Goal: Task Accomplishment & Management: Manage account settings

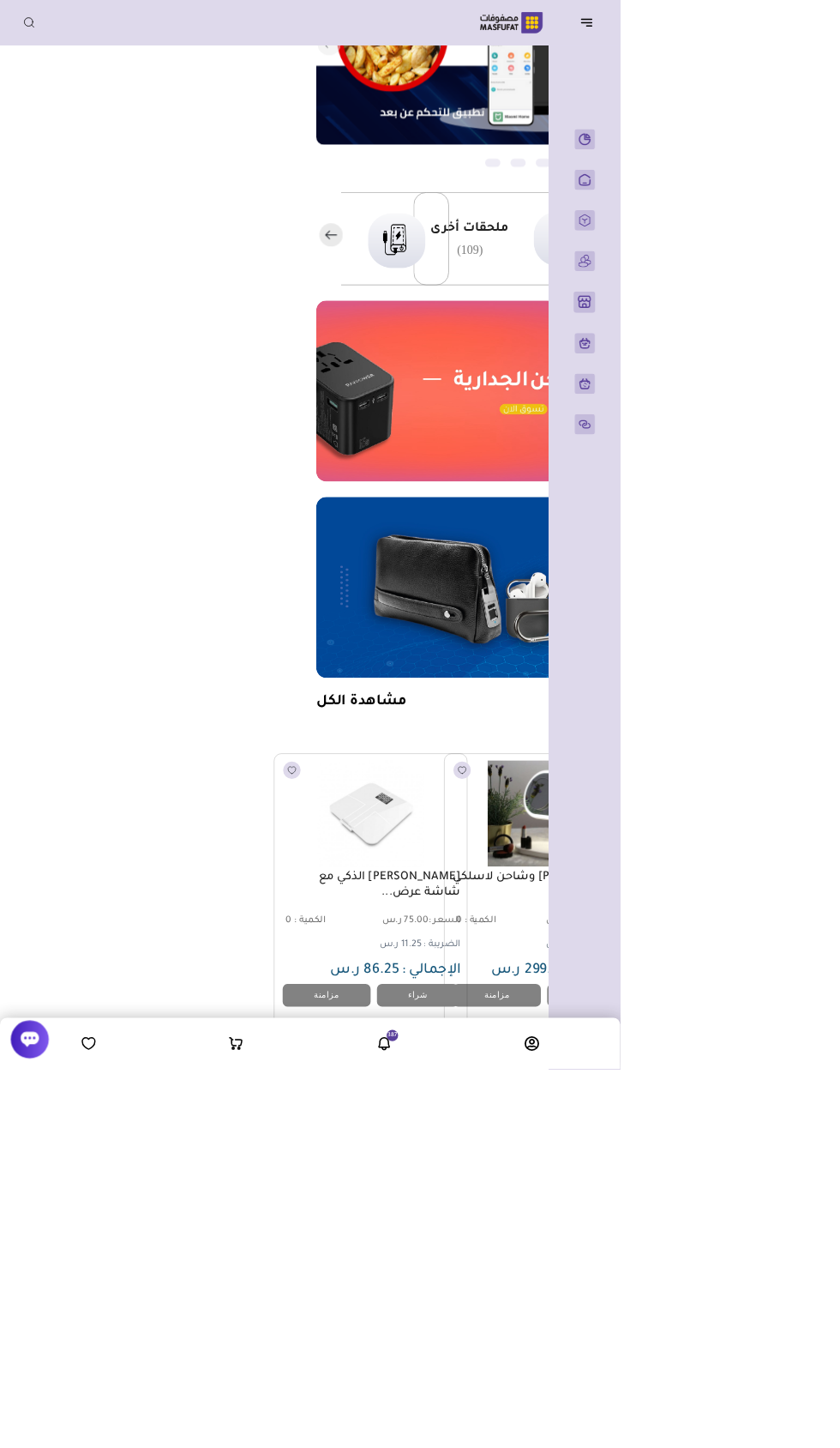
scroll to position [0, -395]
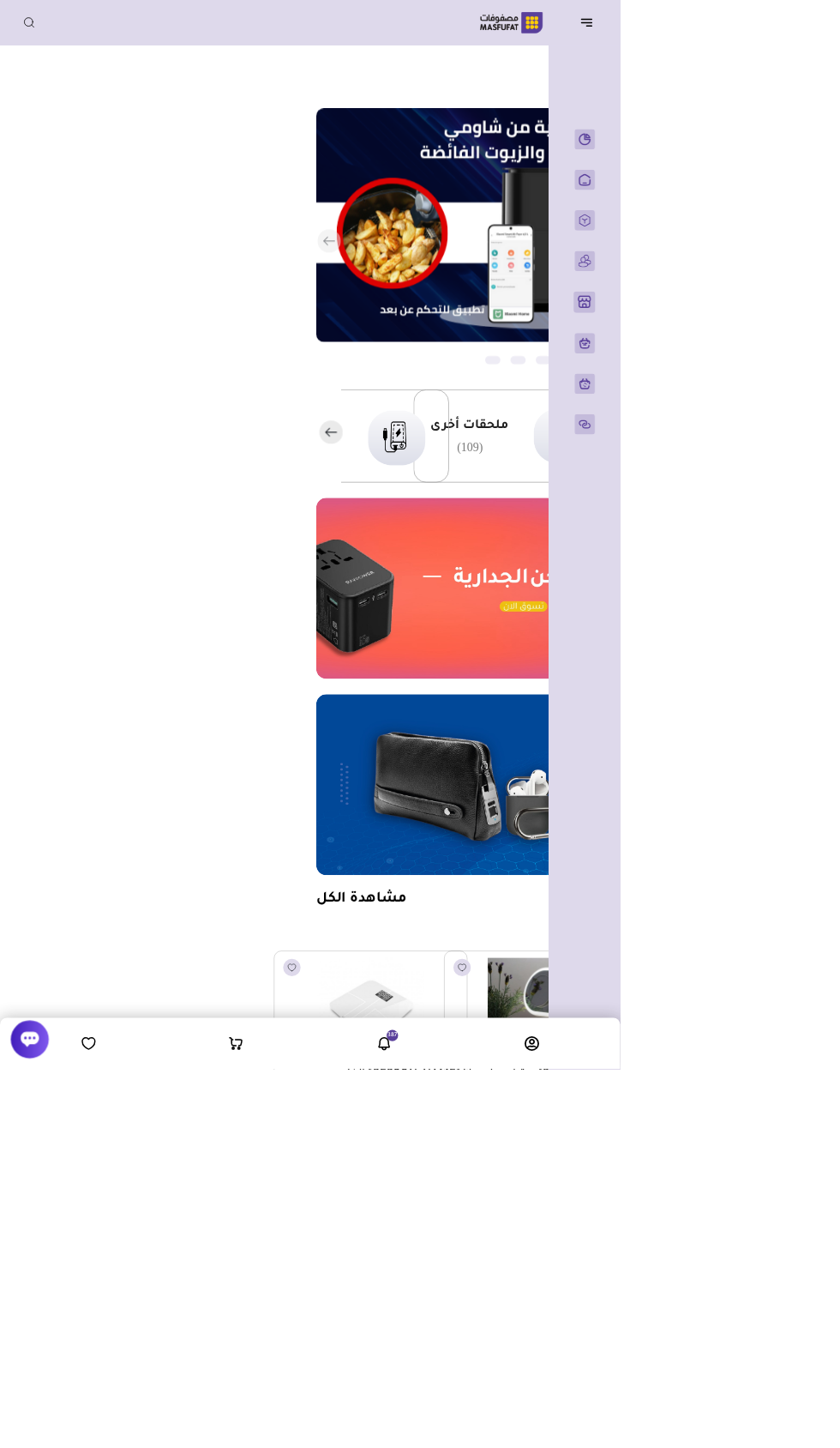
click at [795, 30] on icon "button" at bounding box center [794, 30] width 20 height 20
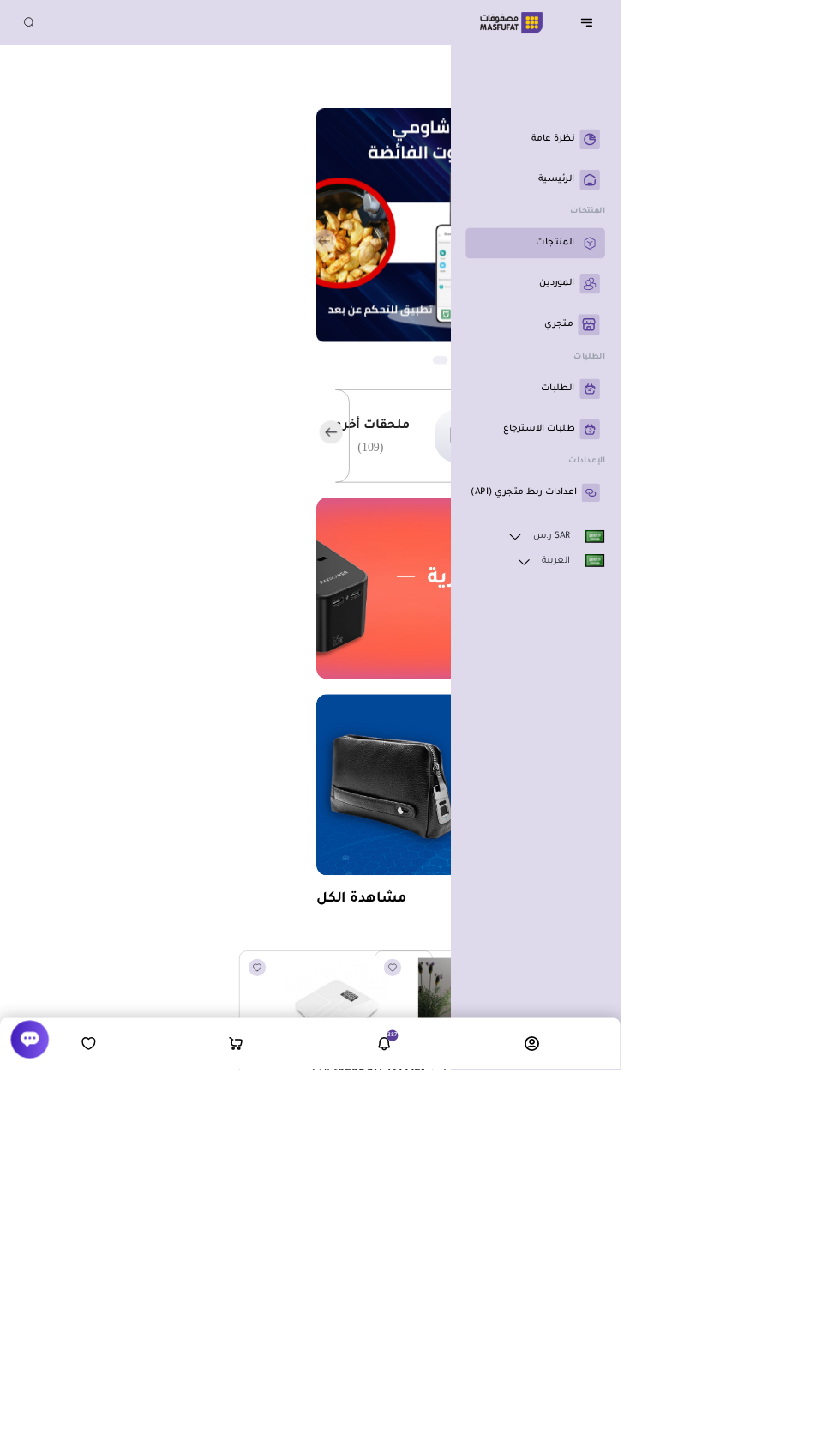
click at [789, 343] on rect at bounding box center [799, 329] width 28 height 28
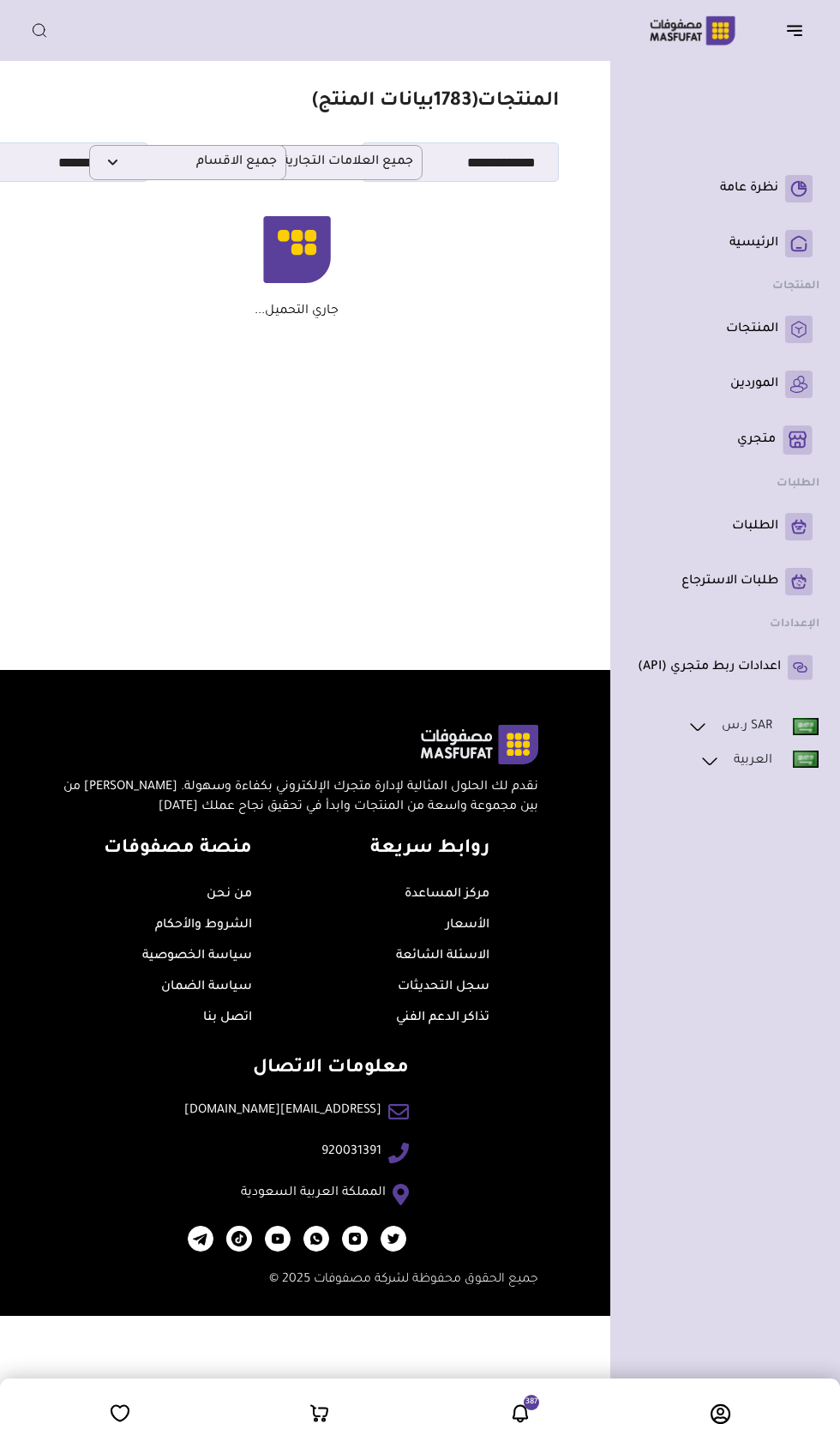
scroll to position [0, -47]
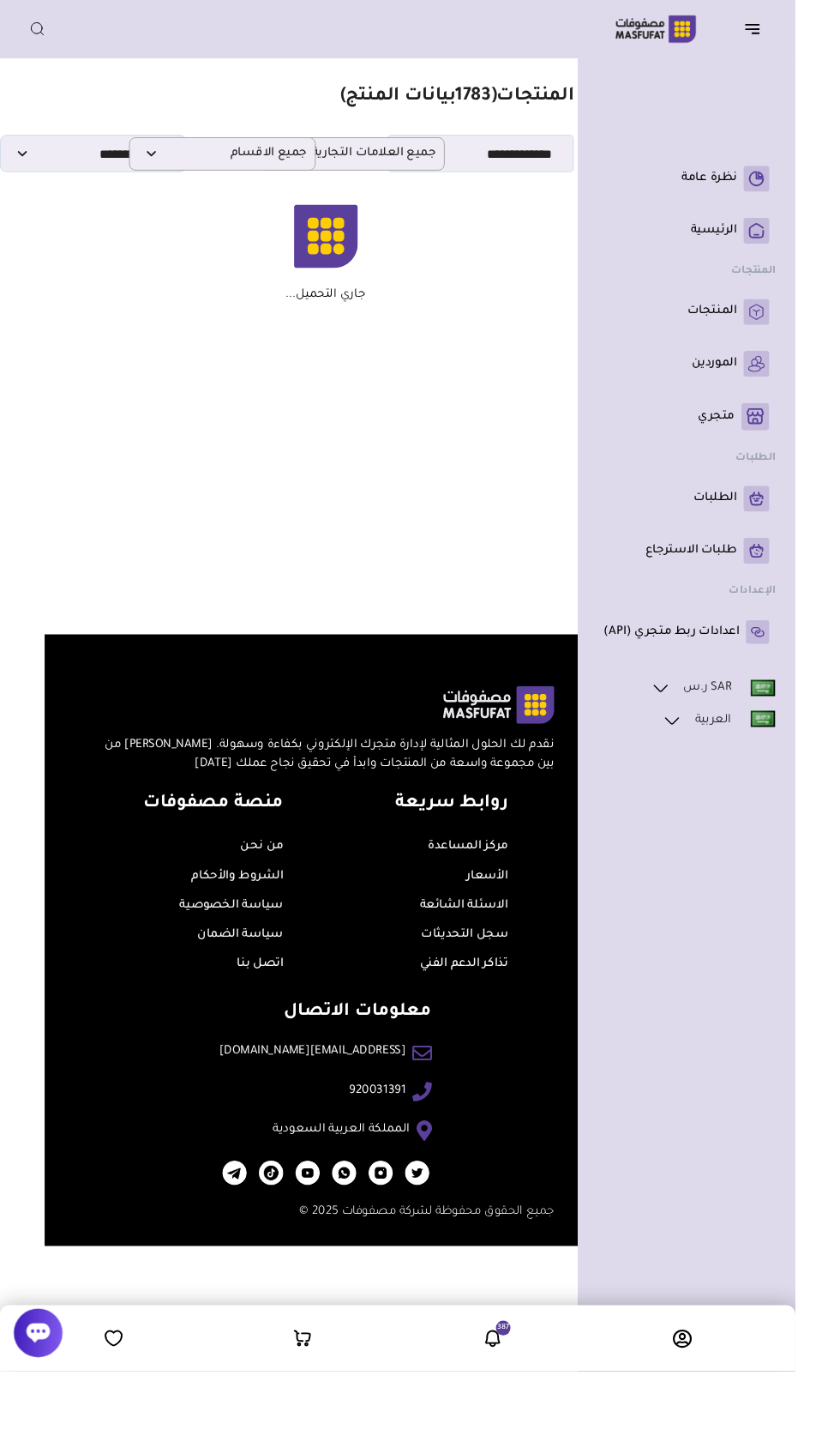
click at [798, 35] on icon "button" at bounding box center [798, 35] width 7 height 0
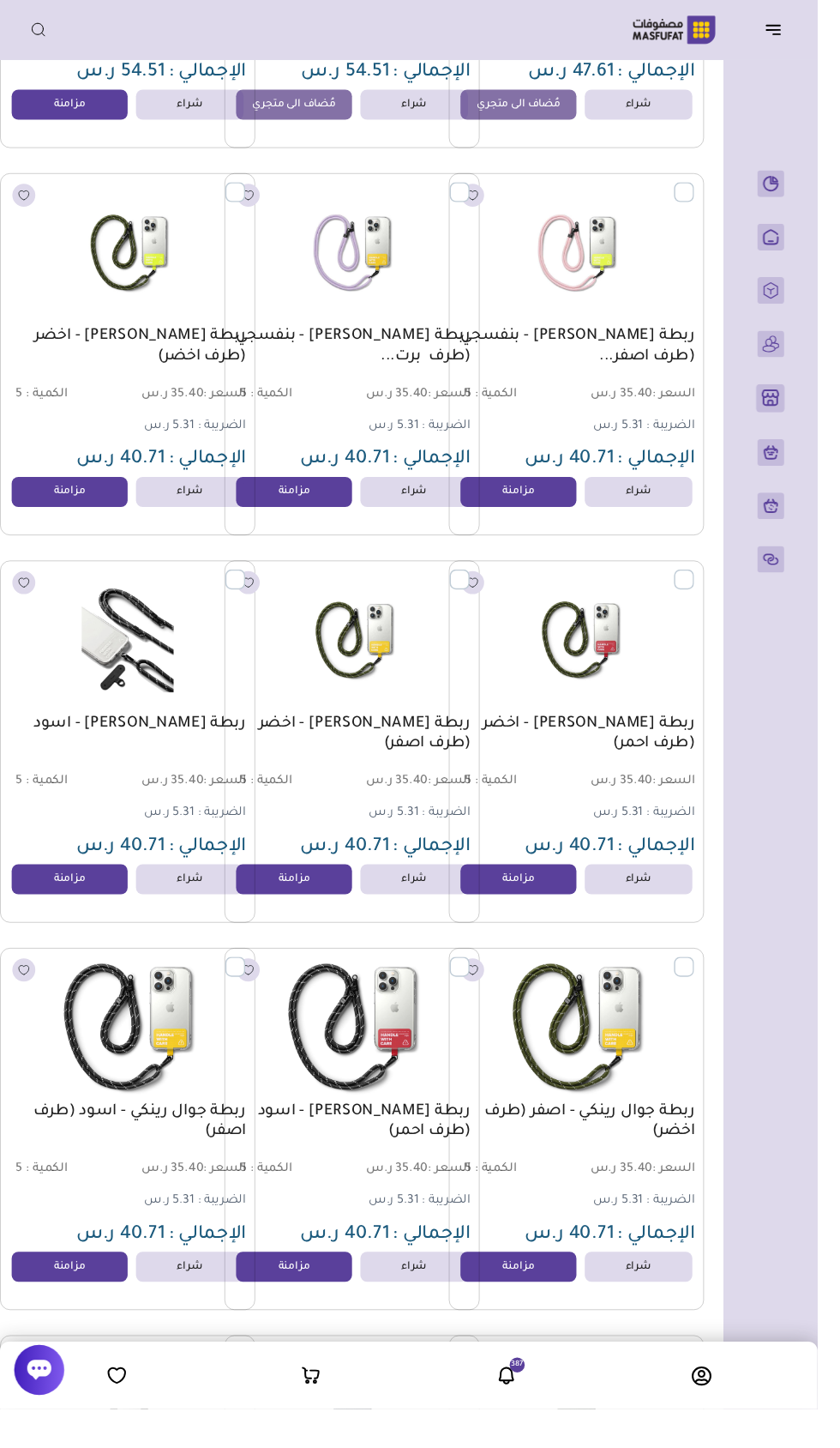
scroll to position [0, -23]
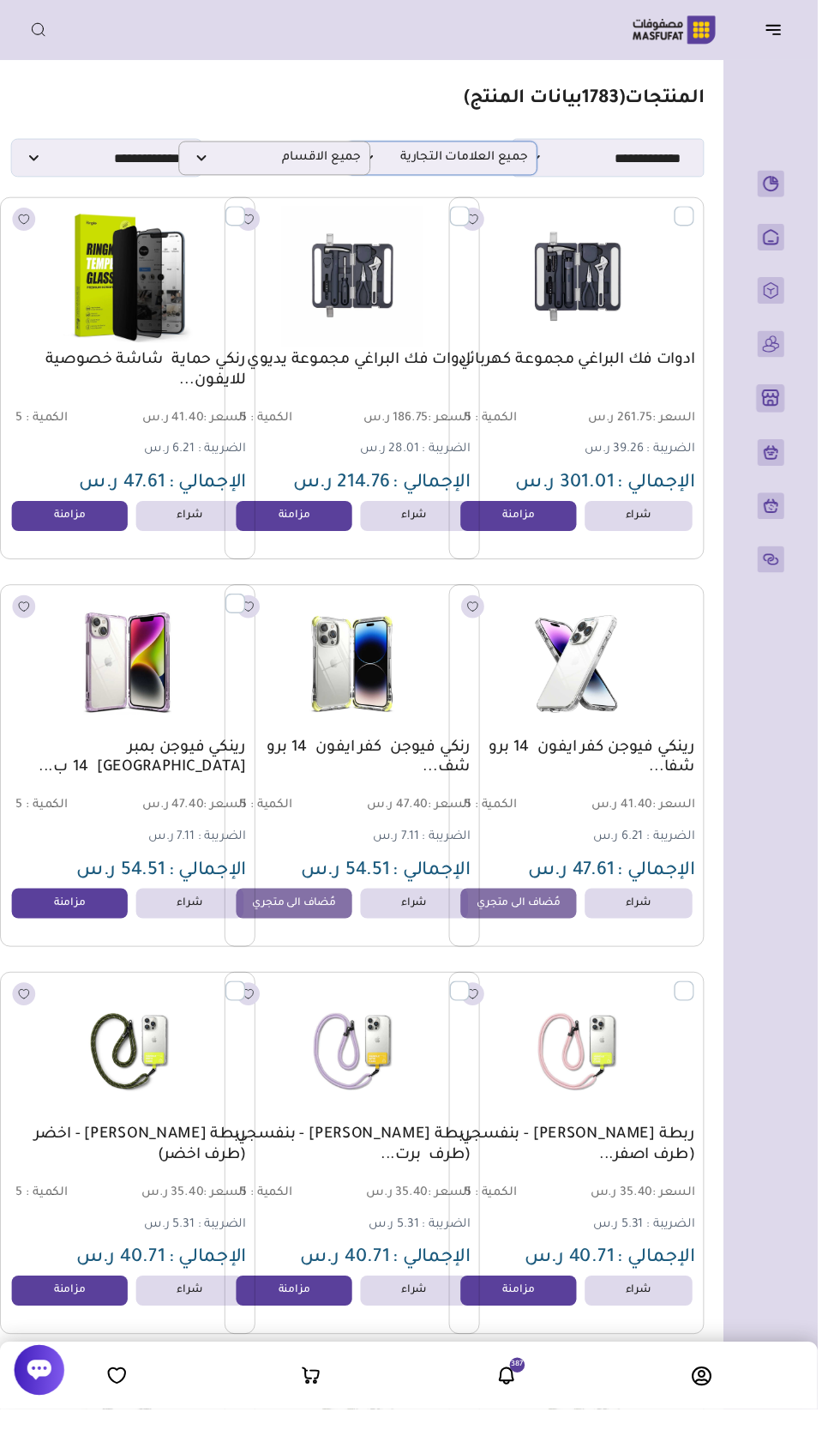
click at [487, 163] on span "جميع العلامات التجارية" at bounding box center [453, 162] width 178 height 16
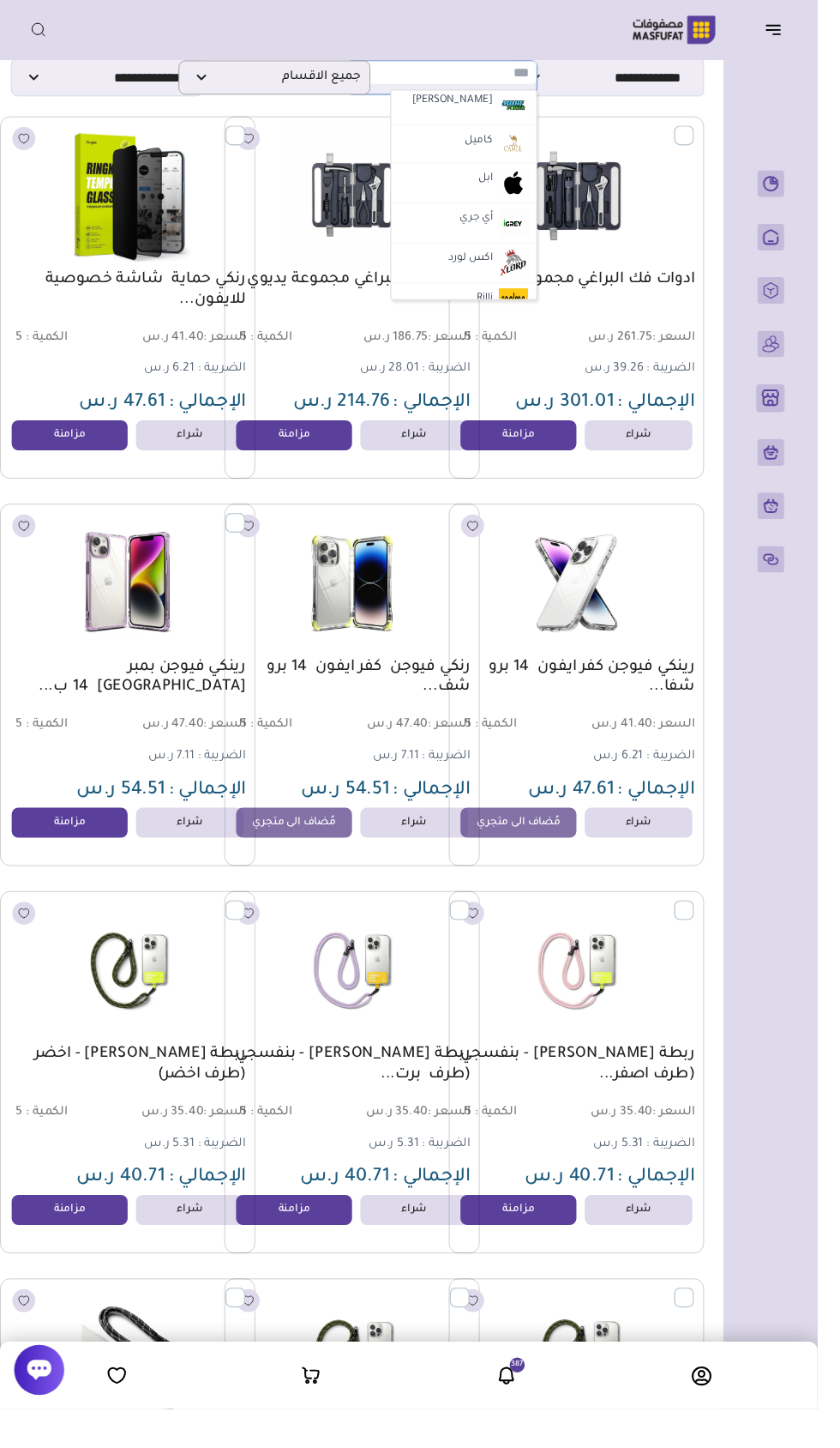
scroll to position [2900, 0]
click at [537, 196] on img at bounding box center [527, 190] width 30 height 30
select select "*"
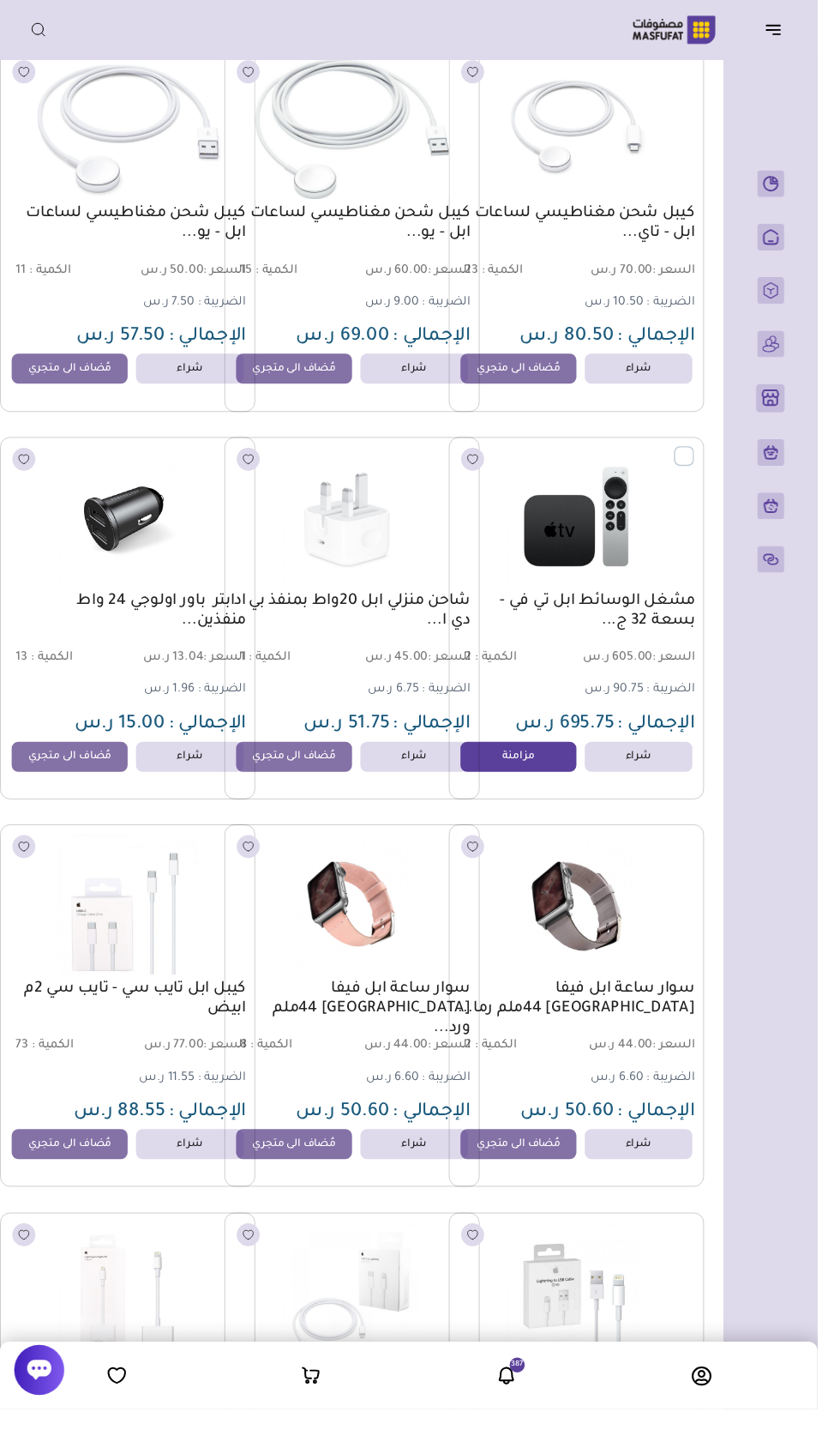
scroll to position [0, -23]
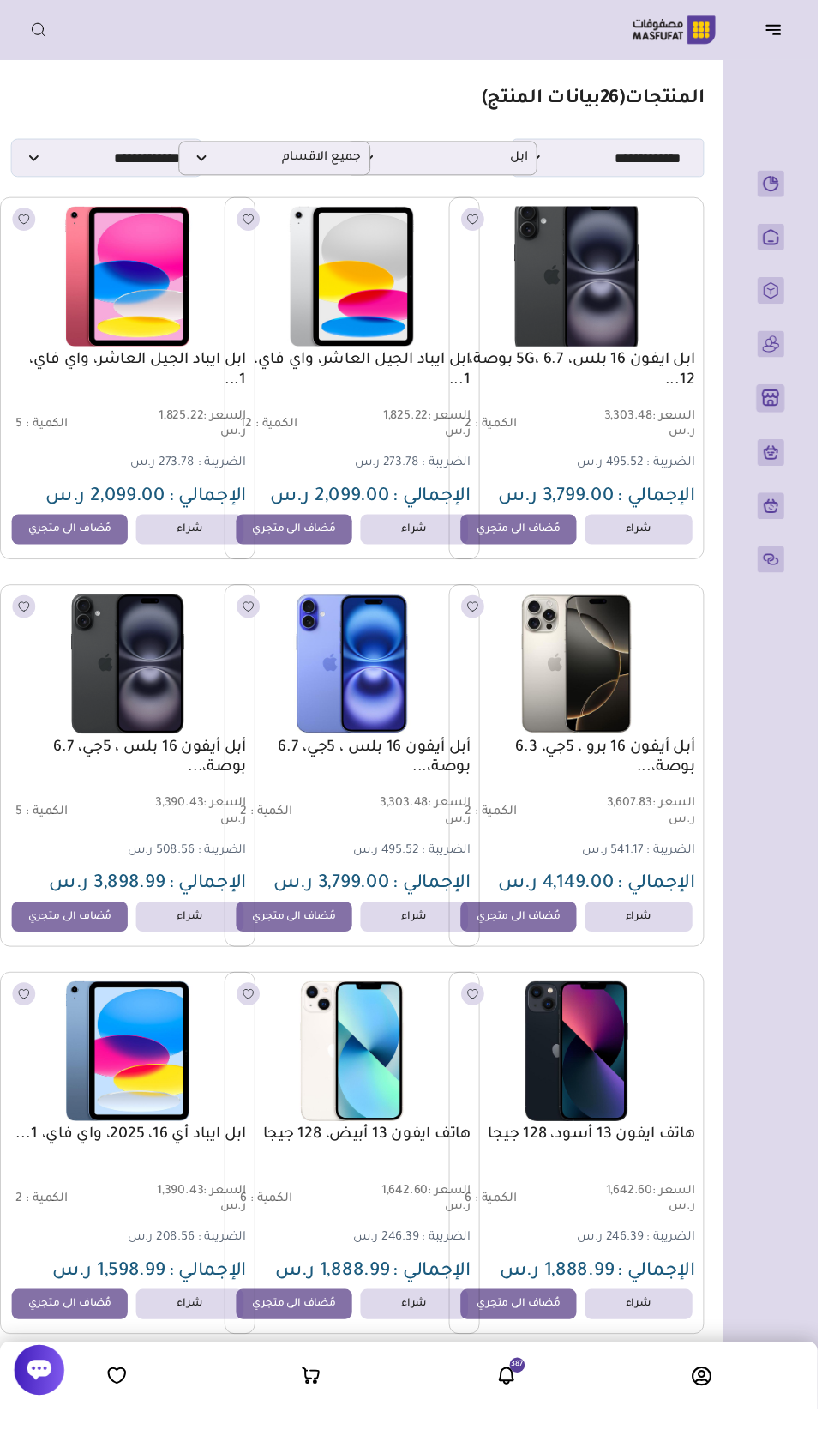
click at [486, 219] on rect "button" at bounding box center [485, 225] width 24 height 24
click at [267, 1424] on li "0" at bounding box center [321, 1414] width 193 height 21
click at [309, 1424] on icon at bounding box center [319, 1414] width 20 height 21
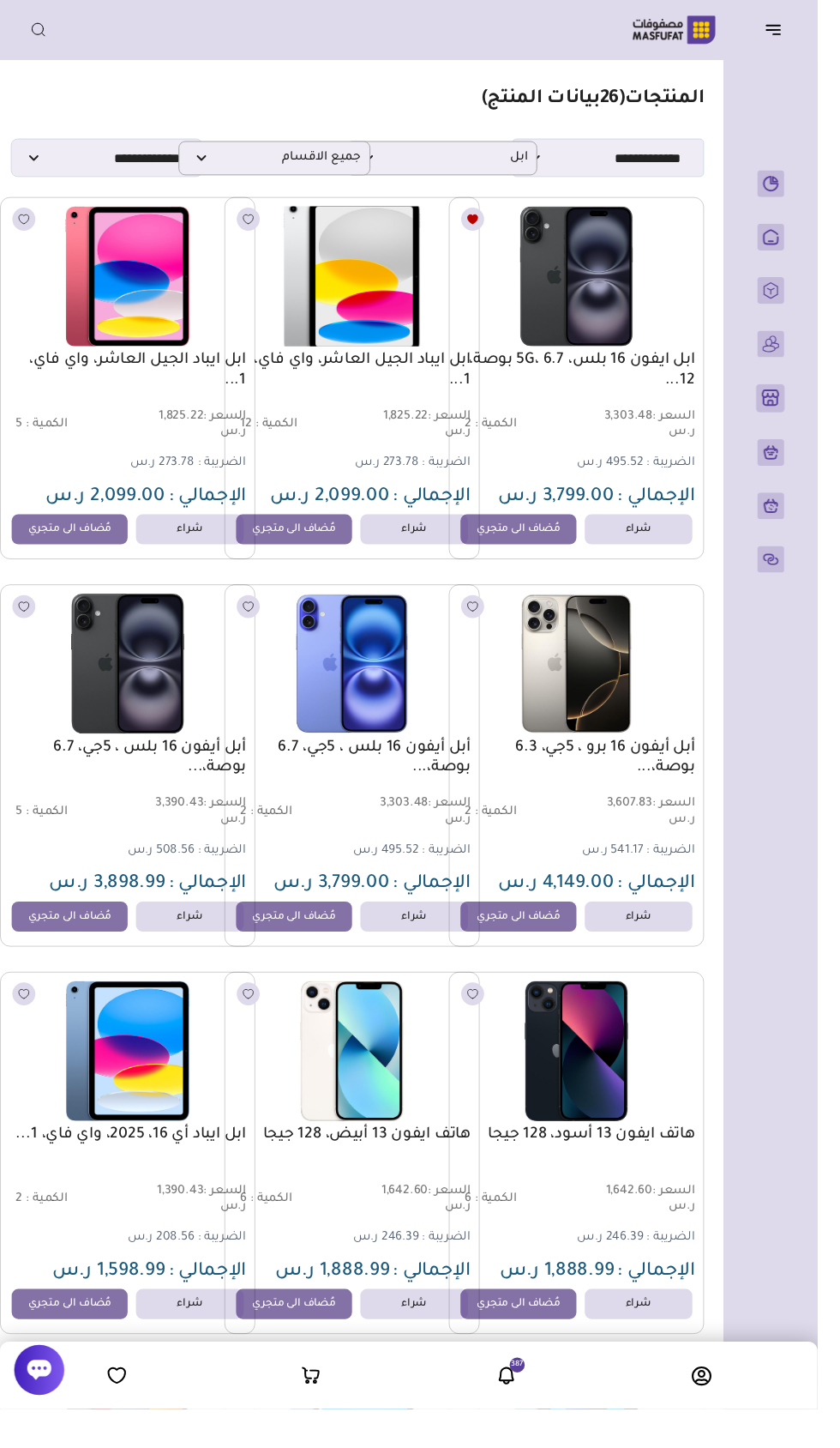
click at [465, 235] on img at bounding box center [361, 285] width 265 height 159
click at [478, 254] on img at bounding box center [361, 285] width 265 height 159
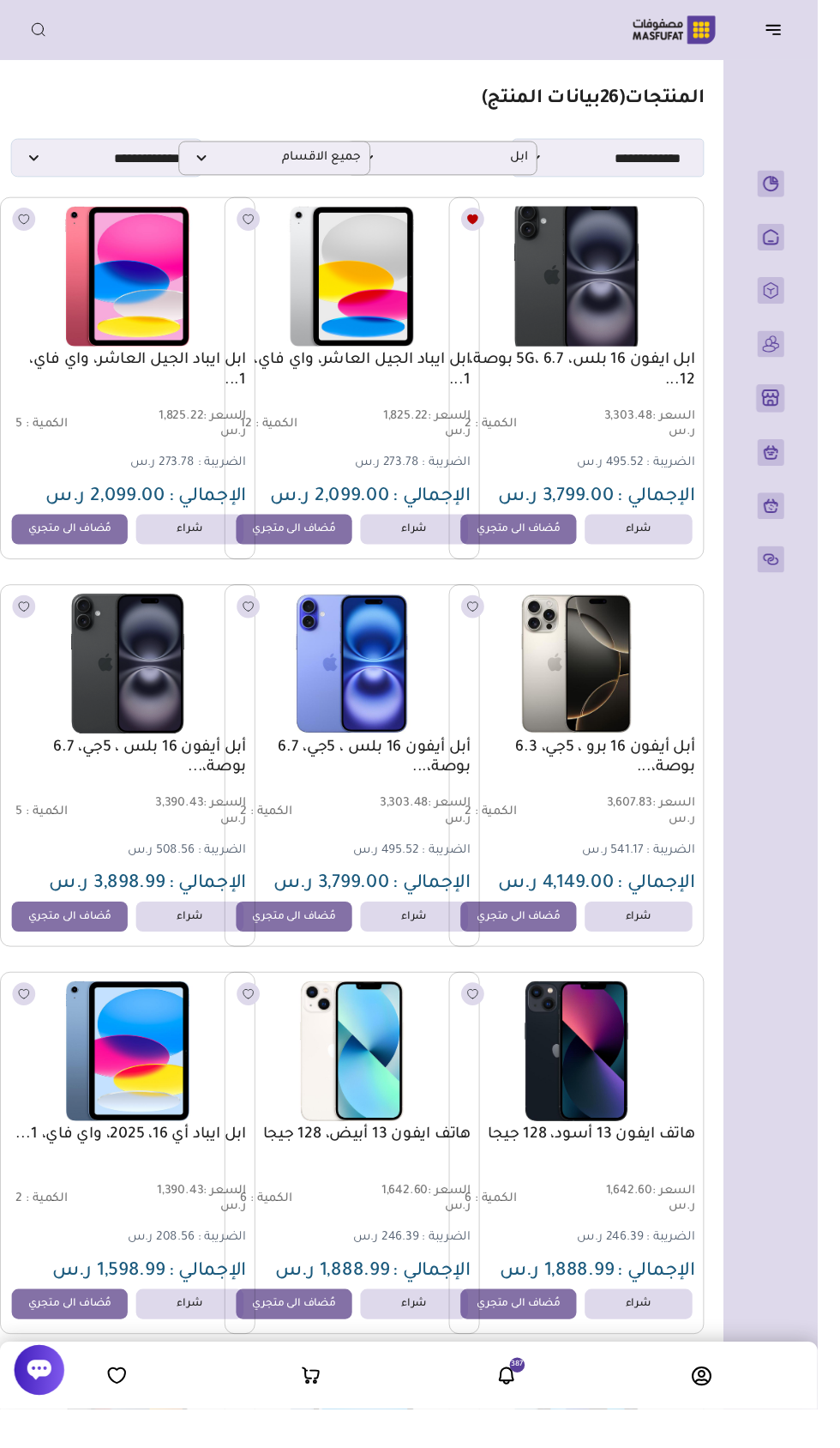
click at [504, 226] on button "button" at bounding box center [485, 225] width 47 height 27
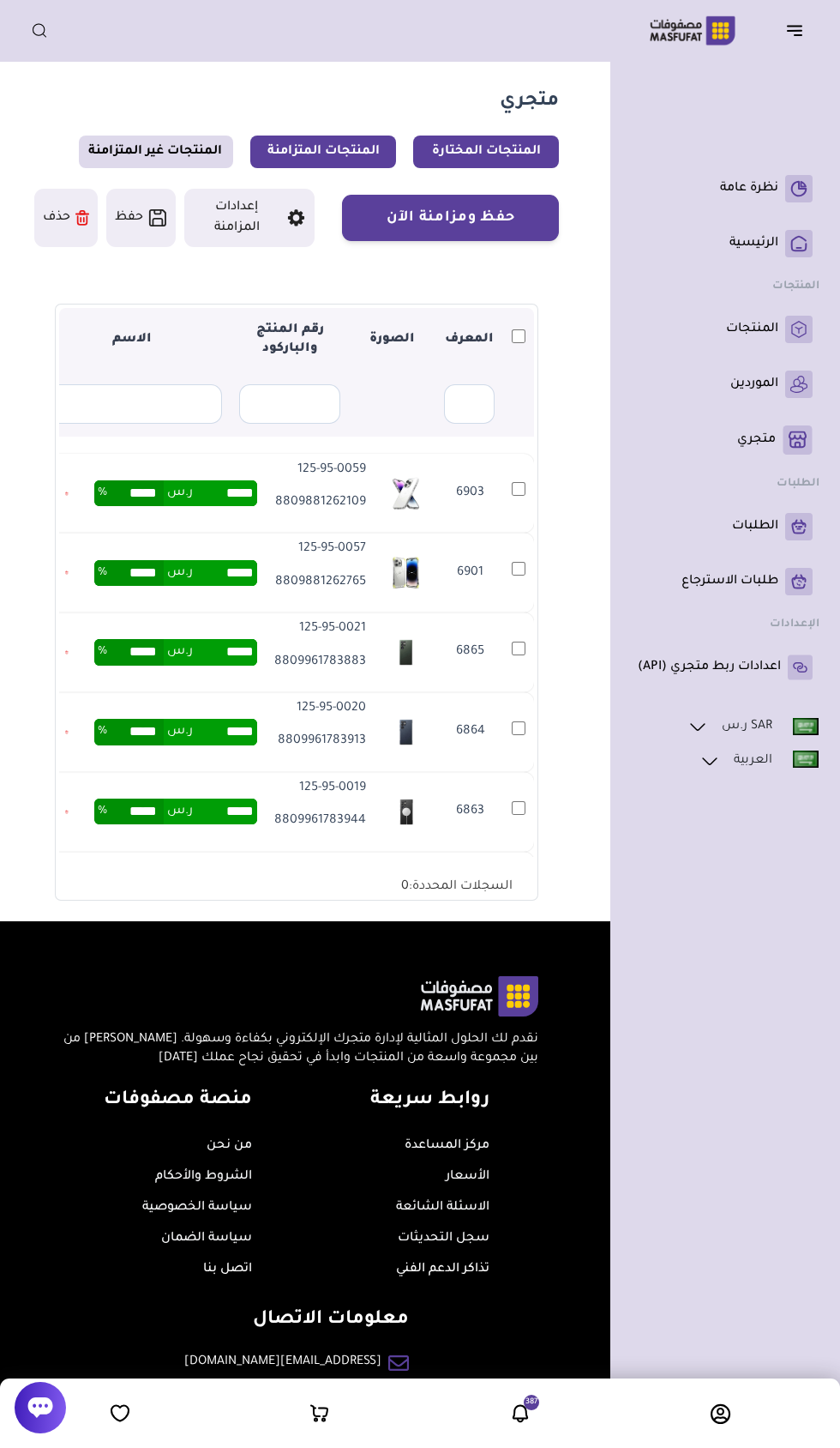
click at [306, 151] on link "المنتجات المتزامنة" at bounding box center [323, 151] width 146 height 33
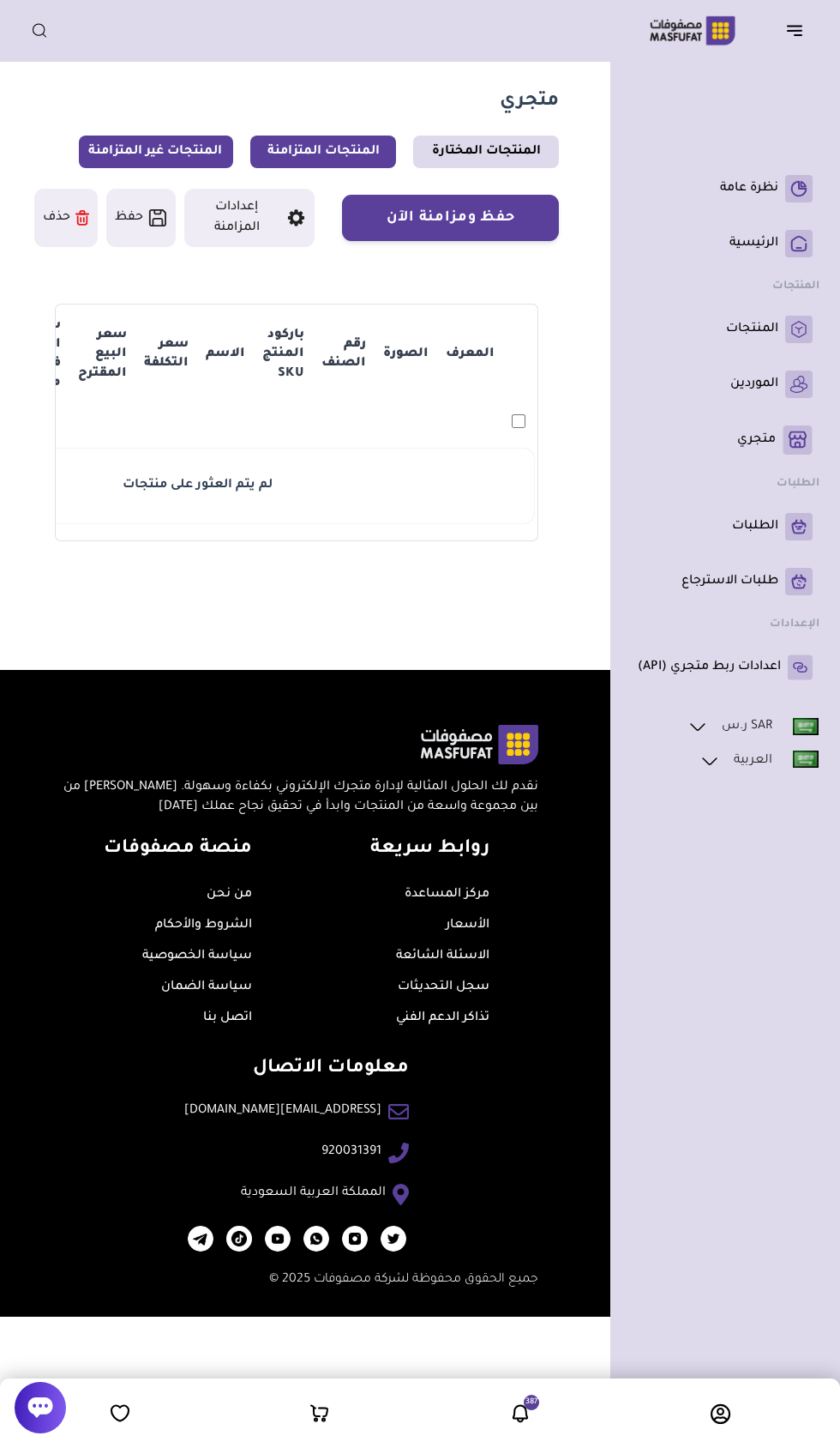
click at [143, 151] on link "المنتجات غير المتزامنة" at bounding box center [155, 151] width 154 height 33
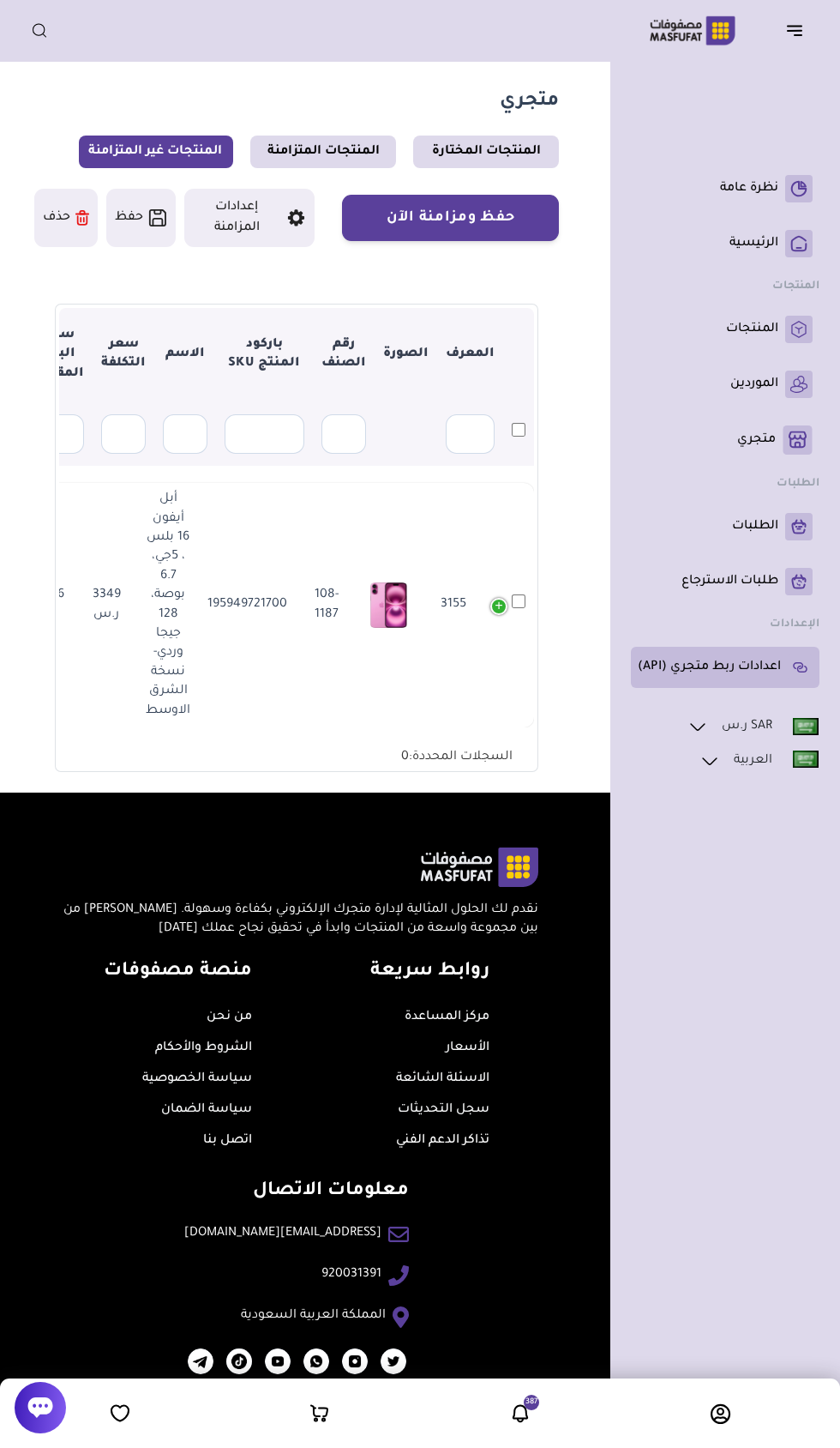
click at [737, 666] on p "اعدادات ربط متجري (API)" at bounding box center [709, 667] width 143 height 17
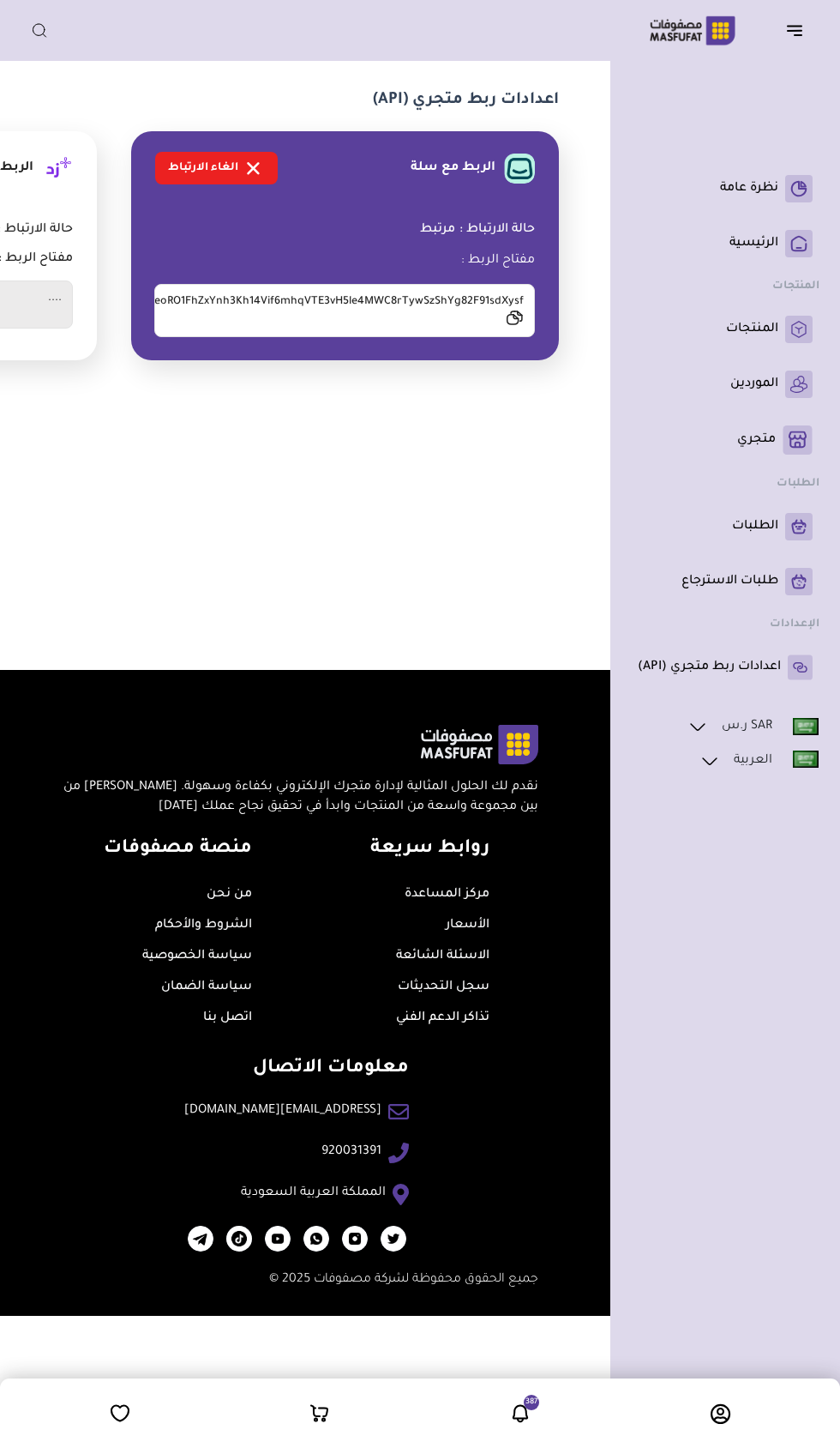
scroll to position [0, -395]
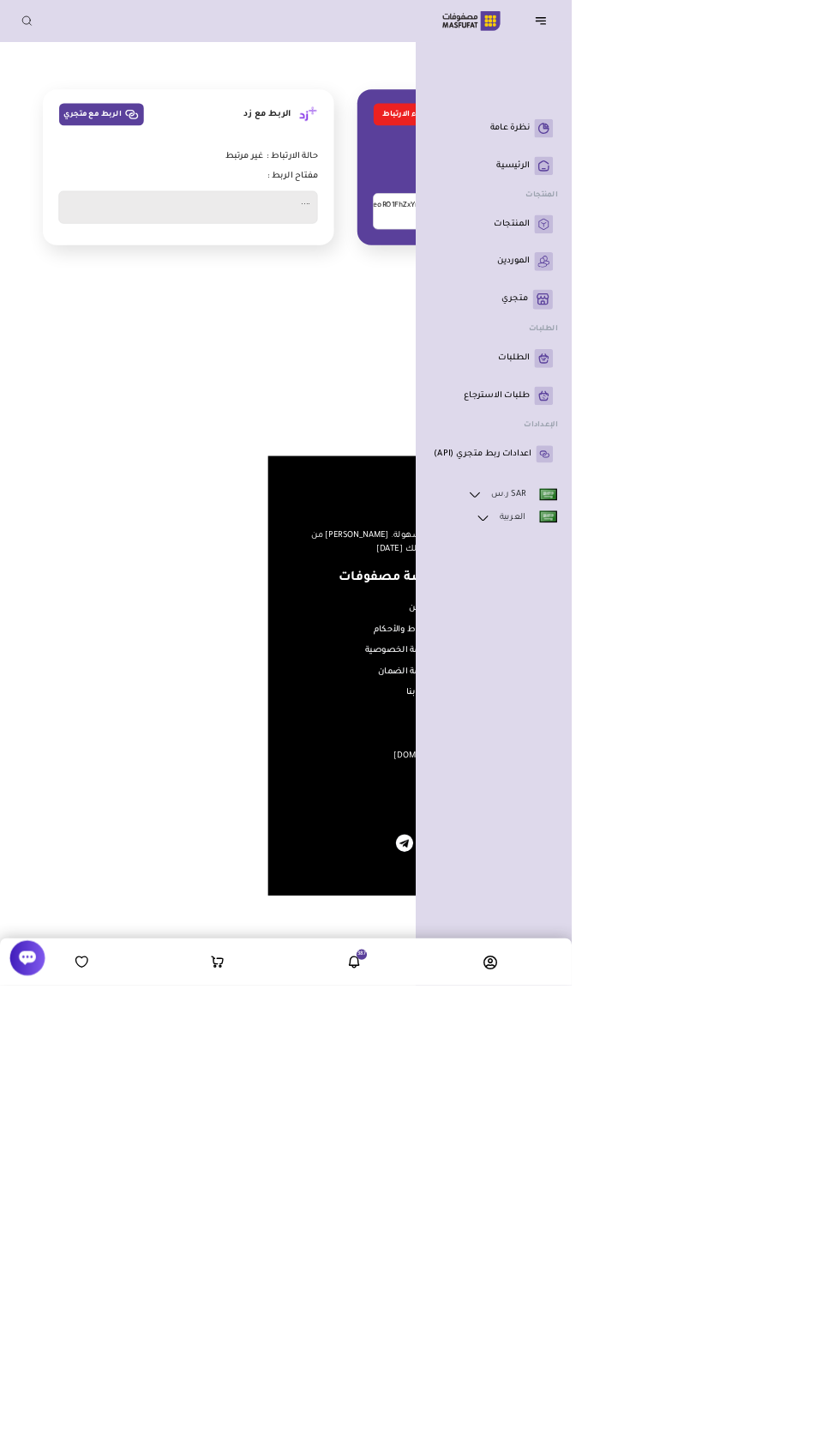
click at [795, 30] on icon "button" at bounding box center [794, 30] width 20 height 20
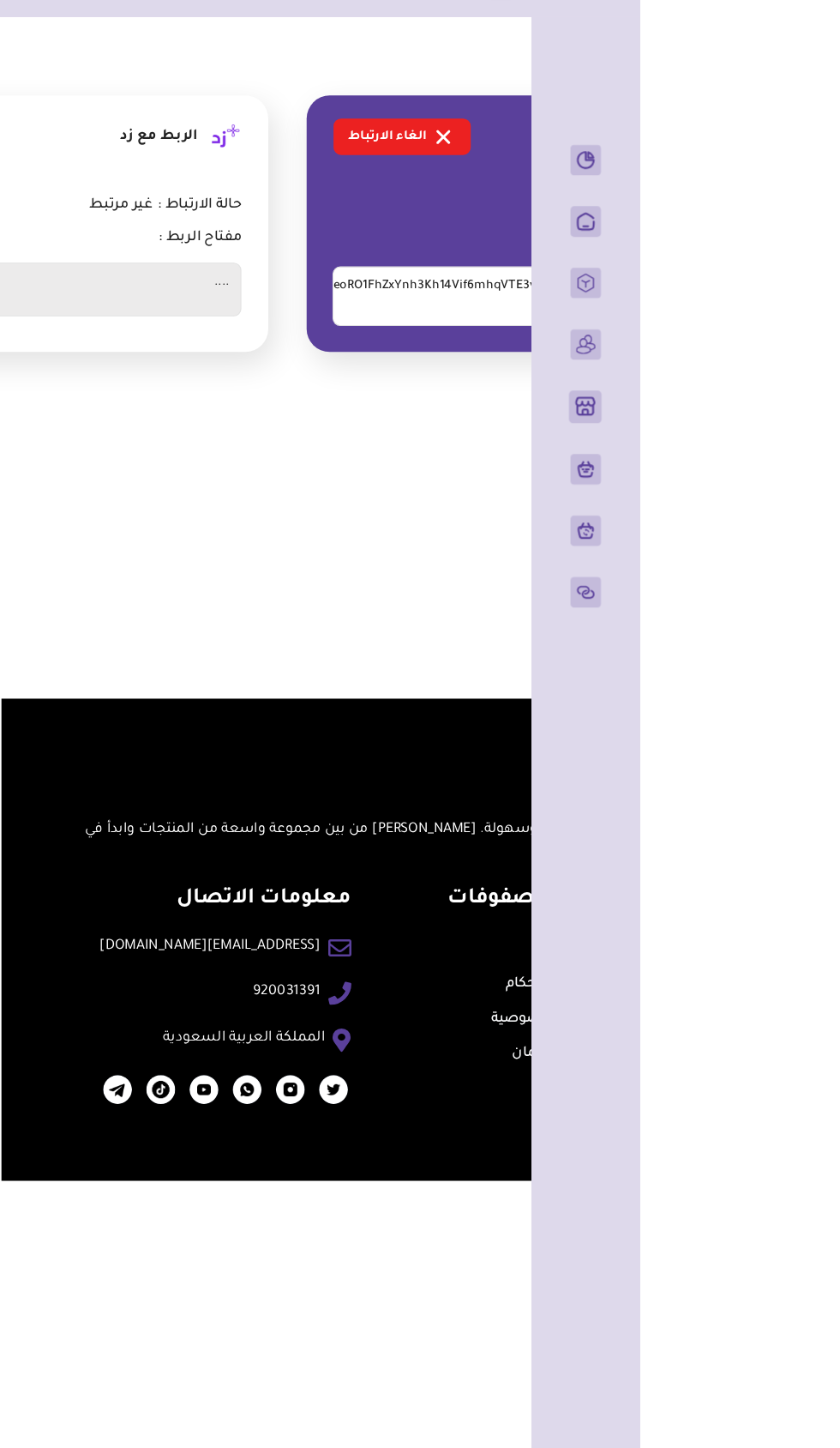
scroll to position [0, -270]
